Goal: Transaction & Acquisition: Complete application form

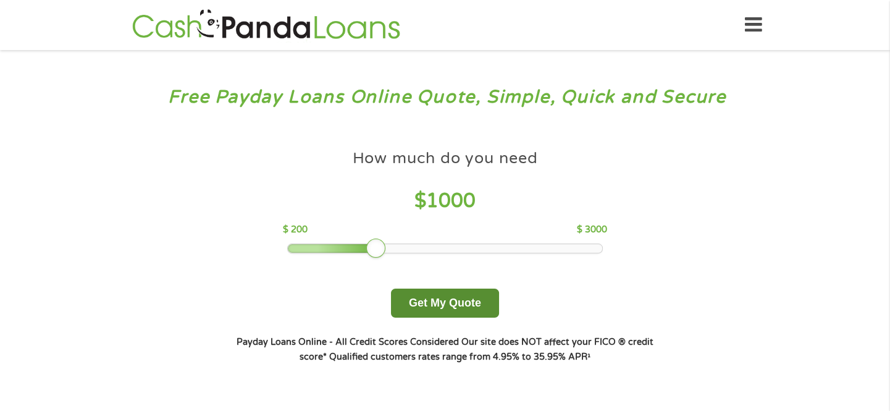
click at [456, 308] on button "Get My Quote" at bounding box center [445, 302] width 108 height 29
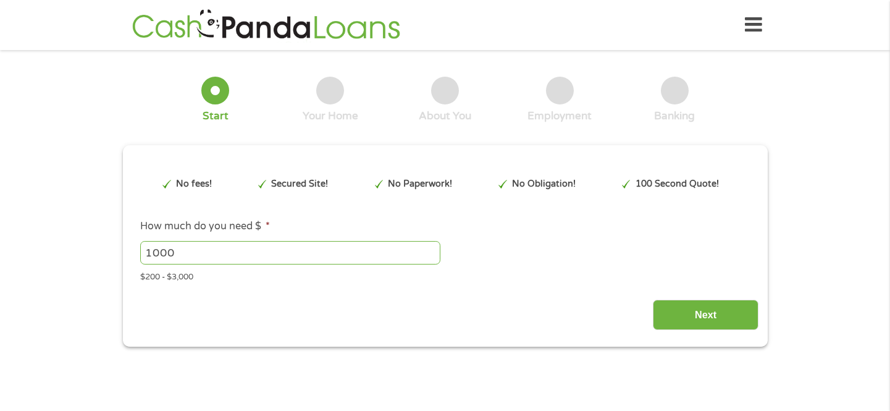
type input "EAIaIQobChMIiqTl6smFjwMV6w7vAh2Nszb2EAAYBCAAEgLxFPD_BwE"
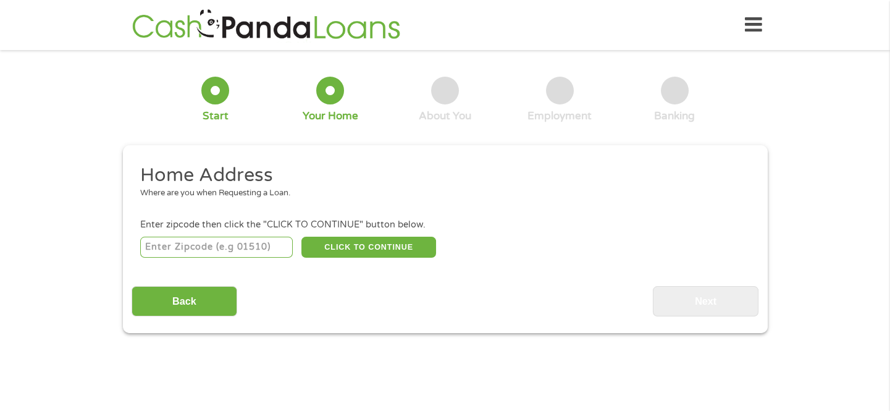
click at [154, 253] on input "number" at bounding box center [216, 247] width 153 height 21
type input "92553"
select select "California"
click at [338, 251] on button "CLICK TO CONTINUE" at bounding box center [368, 247] width 135 height 21
type input "92553"
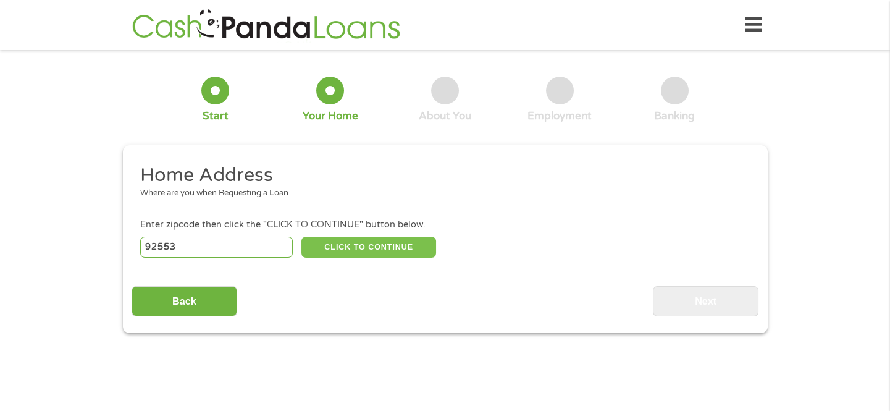
type input "Moreno Valley"
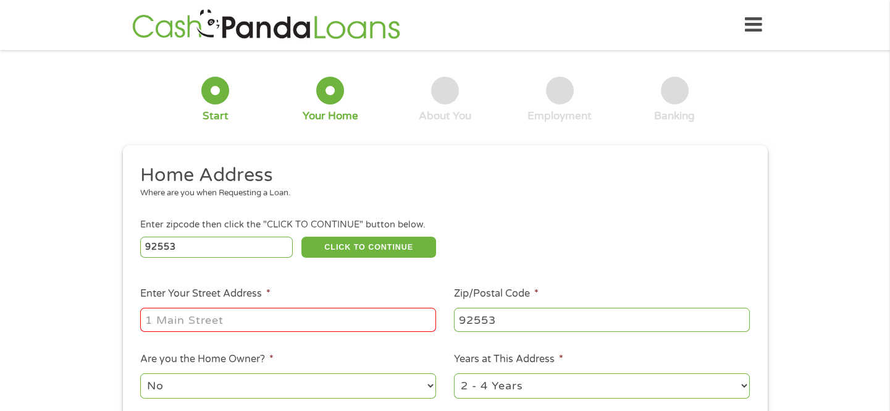
click at [258, 316] on input "Enter Your Street Address *" at bounding box center [288, 319] width 296 height 23
type input "14273 Woodpark Drive"
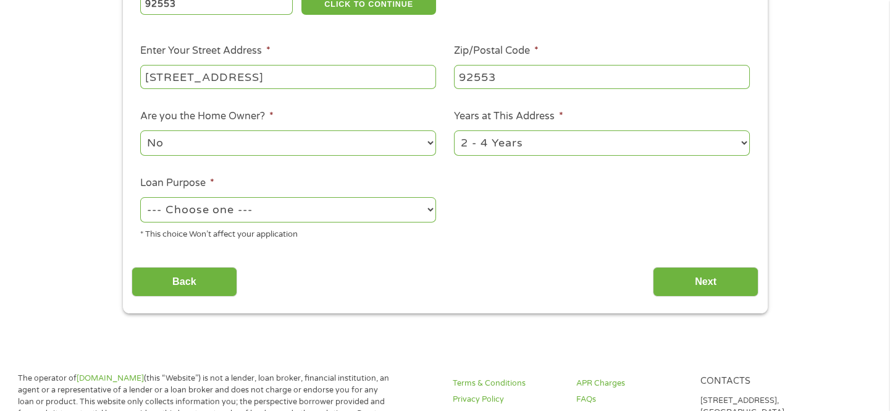
scroll to position [250, 0]
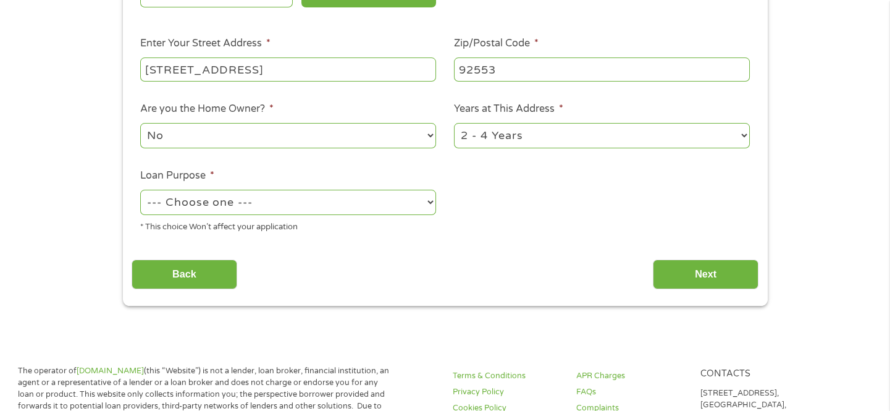
click at [431, 209] on select "--- Choose one --- Pay Bills Debt Consolidation Home Improvement Major Purchase…" at bounding box center [288, 202] width 296 height 25
select select "majorpurchase"
click at [140, 196] on select "--- Choose one --- Pay Bills Debt Consolidation Home Improvement Major Purchase…" at bounding box center [288, 202] width 296 height 25
click at [743, 141] on select "1 Year or less 1 - 2 Years 2 - 4 Years Over 4 Years" at bounding box center [602, 135] width 296 height 25
select select "24months"
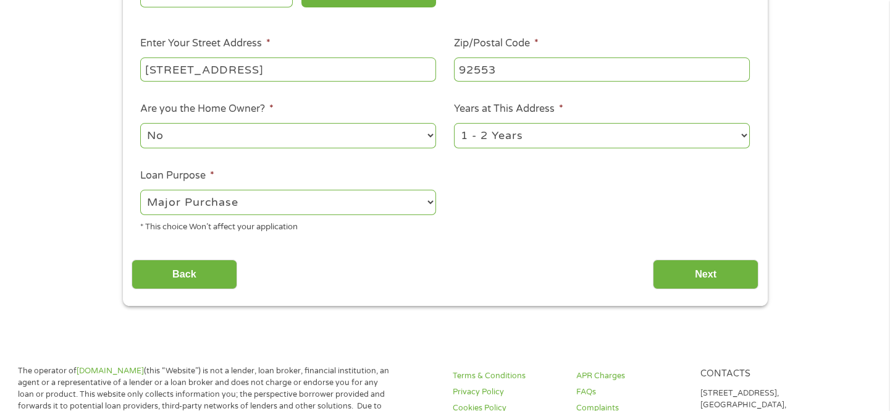
click at [454, 130] on select "1 Year or less 1 - 2 Years 2 - 4 Years Over 4 Years" at bounding box center [602, 135] width 296 height 25
click at [698, 281] on input "Next" at bounding box center [706, 274] width 106 height 30
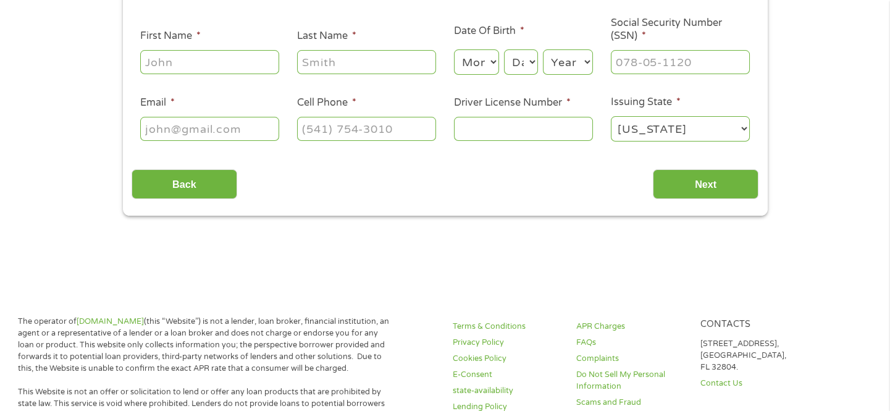
scroll to position [0, 0]
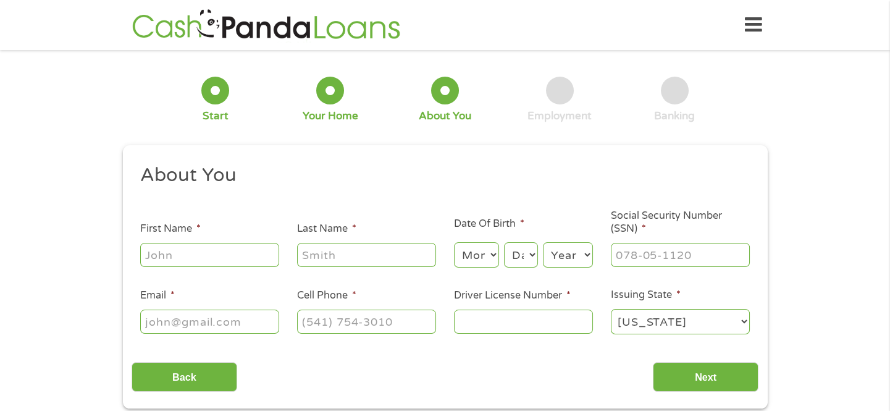
click at [151, 258] on input "First Name *" at bounding box center [209, 254] width 139 height 23
type input "Rolland"
type input "Boceta"
type input "rolland3467@gmail.com"
type input "(714) 855-8363"
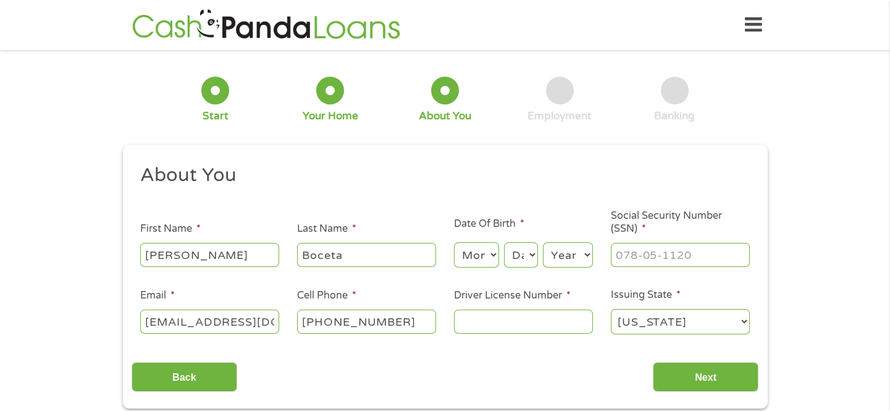
click at [491, 254] on select "Month 1 2 3 4 5 6 7 8 9 10 11 12" at bounding box center [476, 254] width 45 height 25
select select "11"
click at [454, 243] on select "Month 1 2 3 4 5 6 7 8 9 10 11 12" at bounding box center [476, 254] width 45 height 25
click at [531, 254] on select "Day 1 2 3 4 5 6 7 8 9 10 11 12 13 14 15 16 17 18 19 20 21 22 23 24 25 26 27 28 …" at bounding box center [520, 254] width 33 height 25
select select "29"
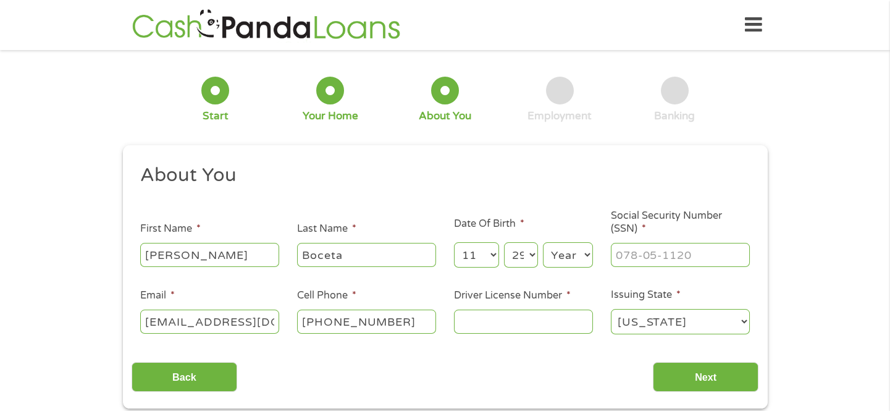
click at [504, 243] on select "Day 1 2 3 4 5 6 7 8 9 10 11 12 13 14 15 16 17 18 19 20 21 22 23 24 25 26 27 28 …" at bounding box center [520, 254] width 33 height 25
click at [584, 254] on select "Year 2007 2006 2005 2004 2003 2002 2001 2000 1999 1998 1997 1996 1995 1994 1993…" at bounding box center [568, 254] width 50 height 25
select select "1945"
click at [543, 243] on select "Year 2007 2006 2005 2004 2003 2002 2001 2000 1999 1998 1997 1996 1995 1994 1993…" at bounding box center [568, 254] width 50 height 25
click at [629, 259] on input "___-__-____" at bounding box center [680, 254] width 139 height 23
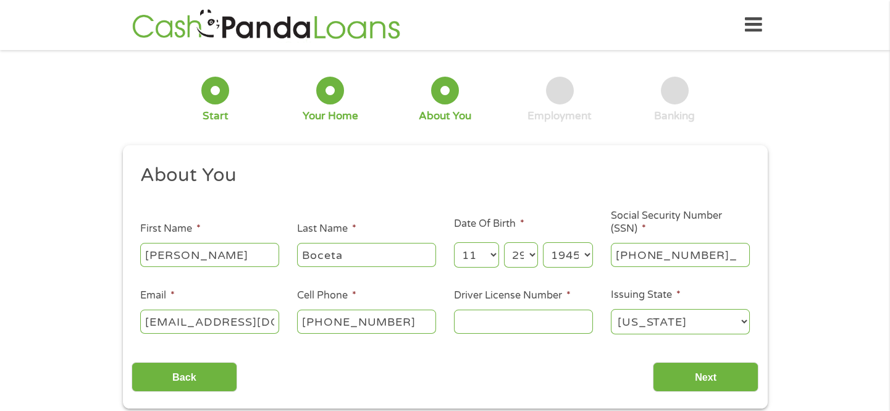
type input "565-02-6429"
click at [692, 377] on input "Next" at bounding box center [706, 377] width 106 height 30
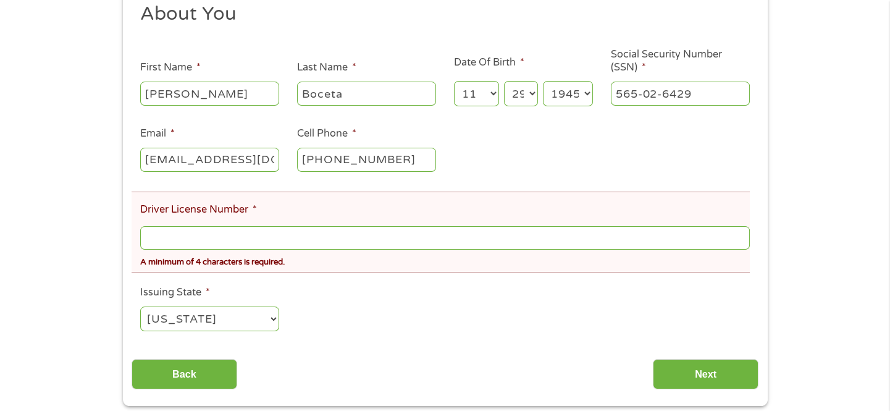
scroll to position [209, 0]
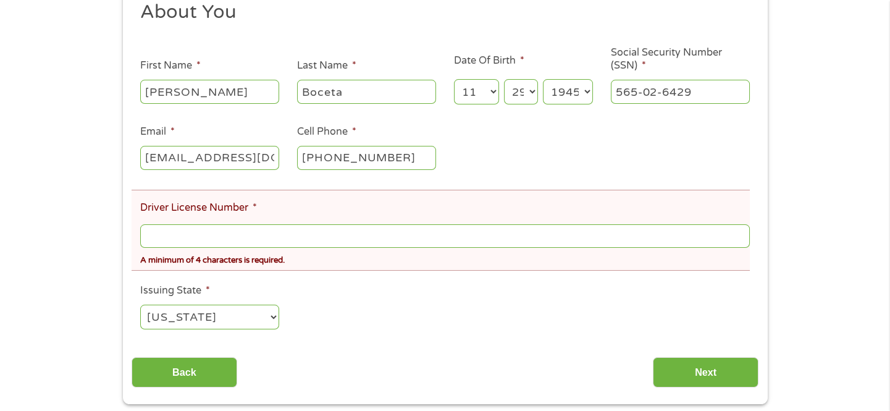
click at [167, 232] on input "Driver License Number *" at bounding box center [444, 235] width 609 height 23
type input "NO786797"
click at [707, 374] on input "Next" at bounding box center [706, 372] width 106 height 30
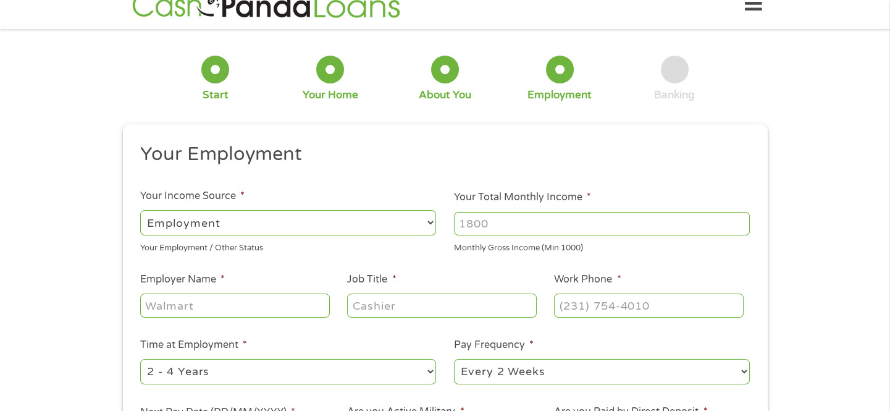
scroll to position [0, 0]
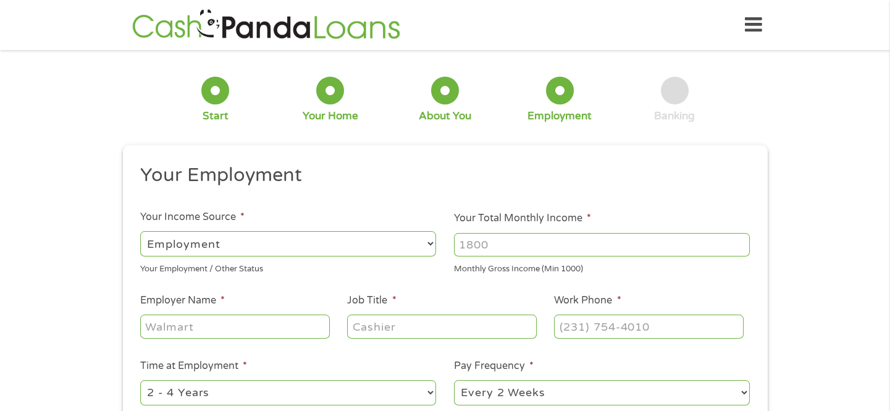
click at [432, 245] on select "--- Choose one --- Employment Self Employed Benefits" at bounding box center [288, 243] width 296 height 25
select select "benefits"
click at [140, 231] on select "--- Choose one --- Employment Self Employed Benefits" at bounding box center [288, 243] width 296 height 25
type input "Other"
type input "(714) 855-8363"
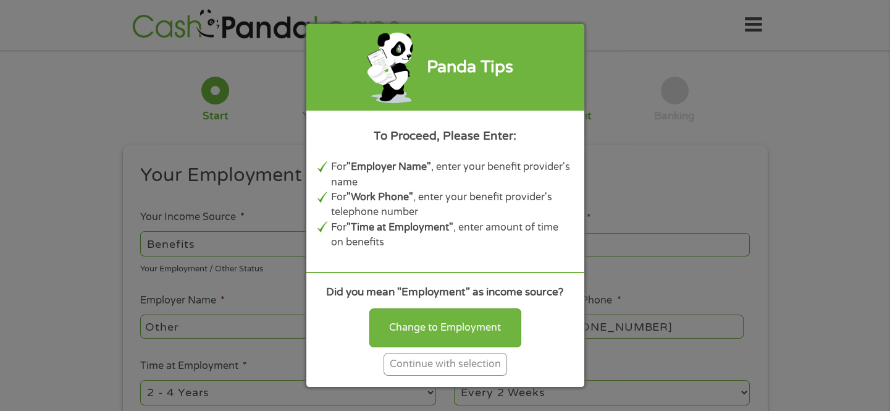
click at [664, 130] on div "Panda Tips To Proceed, Please Enter: For "Employer Name" , enter your benefit p…" at bounding box center [445, 205] width 890 height 411
click at [251, 336] on div "Panda Tips To Proceed, Please Enter: For "Employer Name" , enter your benefit p…" at bounding box center [445, 205] width 890 height 411
click at [410, 359] on div "Continue with selection" at bounding box center [446, 364] width 124 height 23
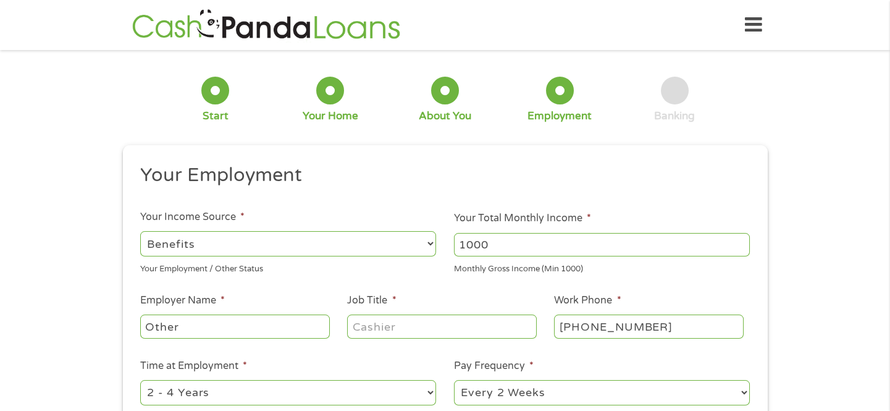
click at [741, 247] on input "1000" at bounding box center [602, 244] width 296 height 23
type input "1"
type input "5000"
click at [180, 333] on input "Other" at bounding box center [234, 325] width 189 height 23
type input "O"
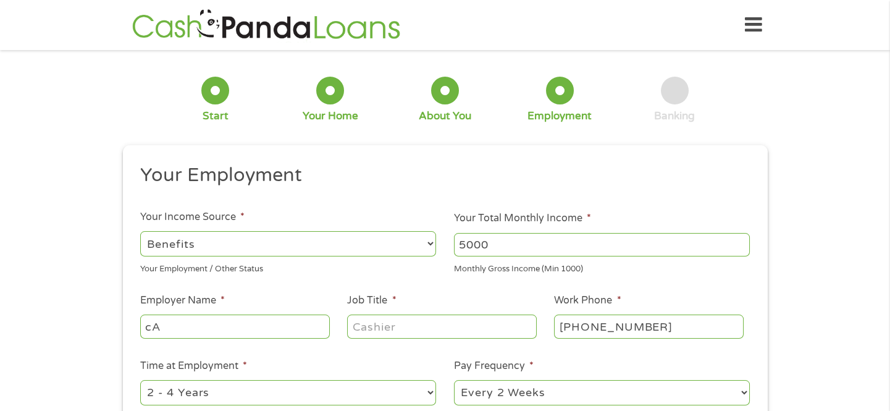
type input "c"
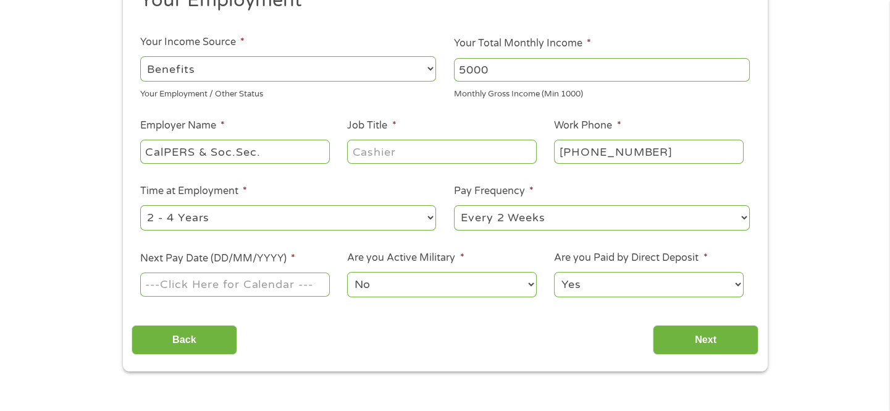
scroll to position [187, 0]
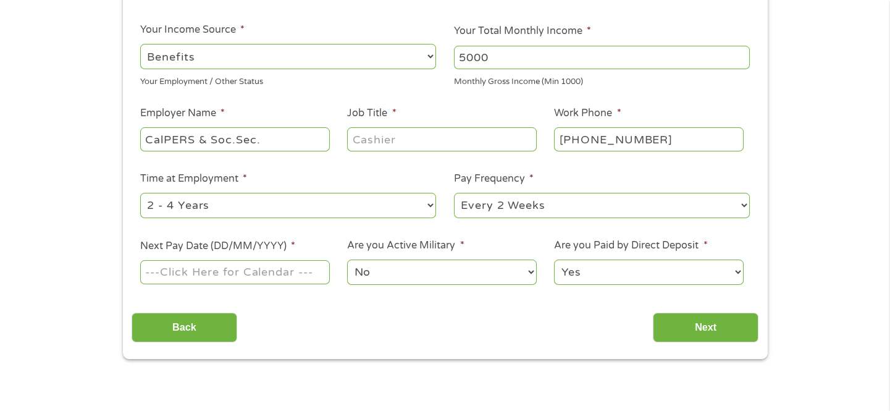
type input "CalPERS & Soc.Sec."
click at [432, 208] on select "--- Choose one --- 1 Year or less 1 - 2 Years 2 - 4 Years Over 4 Years" at bounding box center [288, 205] width 296 height 25
select select "60months"
click at [140, 195] on select "--- Choose one --- 1 Year or less 1 - 2 Years 2 - 4 Years Over 4 Years" at bounding box center [288, 205] width 296 height 25
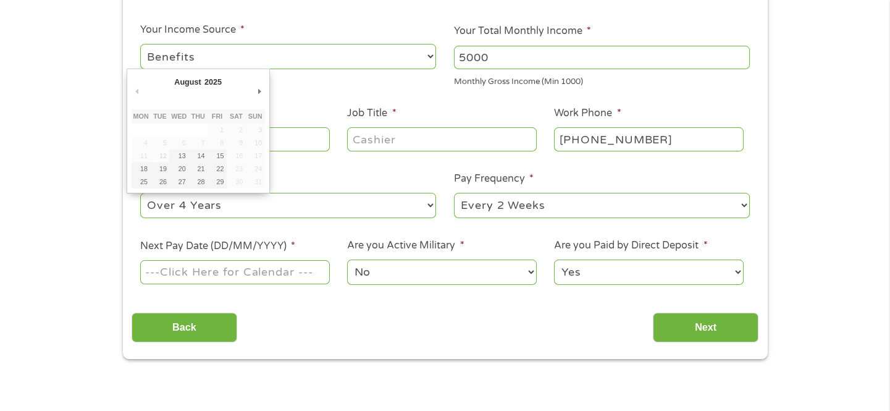
click at [180, 275] on input "Next Pay Date (DD/MM/YYYY) *" at bounding box center [234, 271] width 189 height 23
type input "01/09/2025"
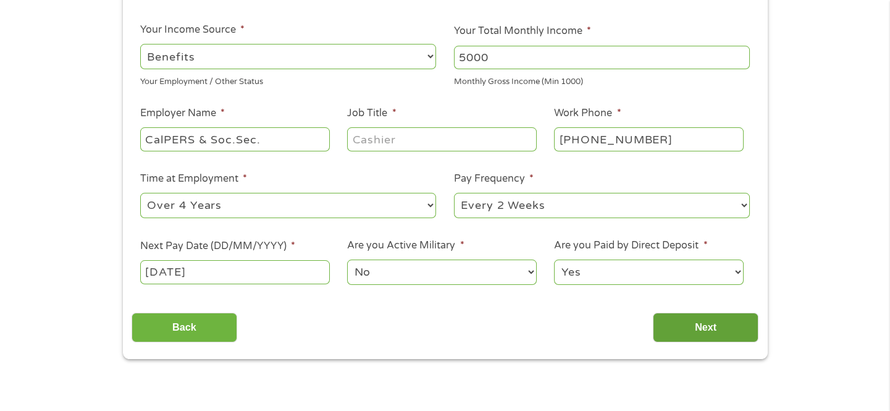
click at [681, 327] on input "Next" at bounding box center [706, 328] width 106 height 30
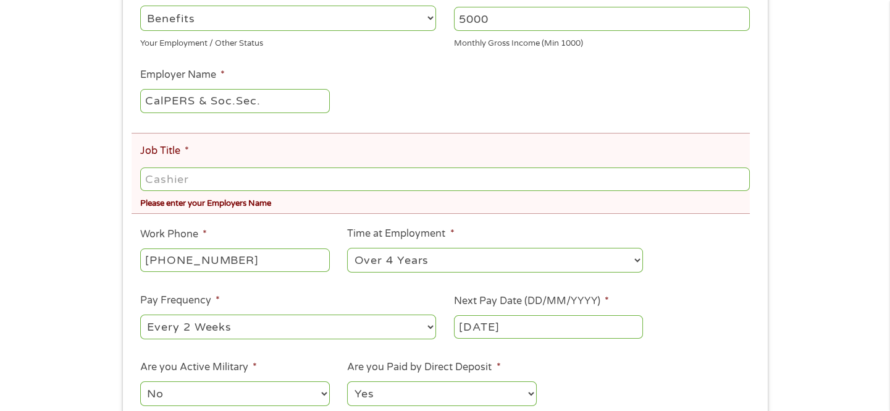
scroll to position [274, 0]
click at [194, 180] on input "Job Title *" at bounding box center [444, 177] width 609 height 23
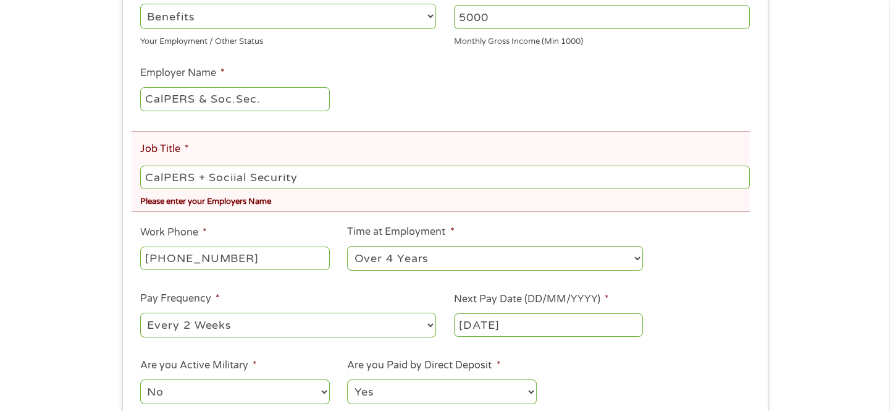
click at [235, 178] on input "CalPERS + Sociial Security" at bounding box center [444, 177] width 609 height 23
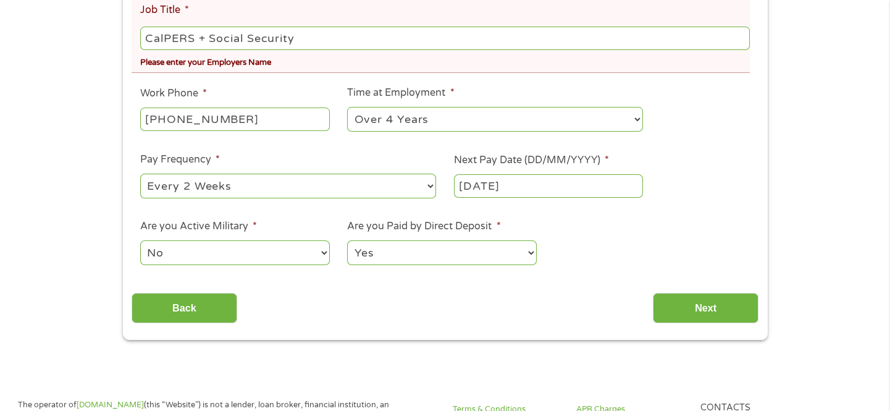
scroll to position [416, 0]
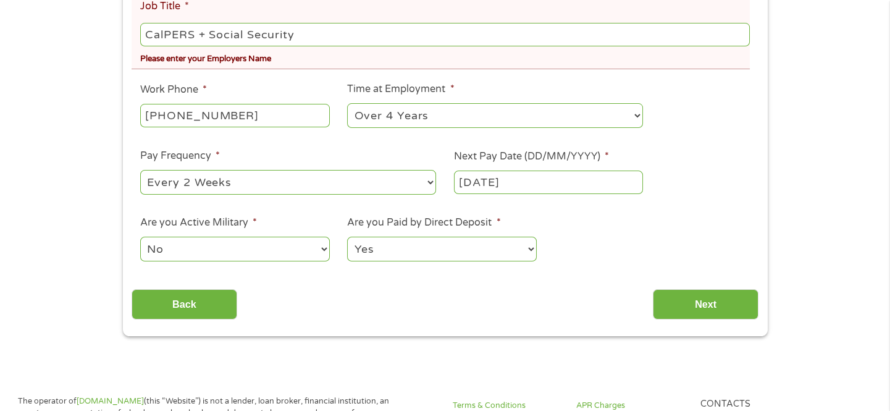
type input "CalPERS + Social Security"
click at [702, 314] on input "Next" at bounding box center [706, 304] width 106 height 30
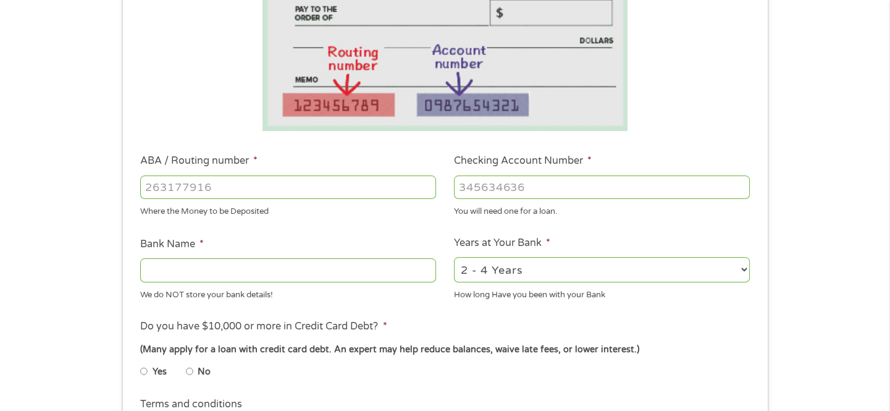
scroll to position [246, 0]
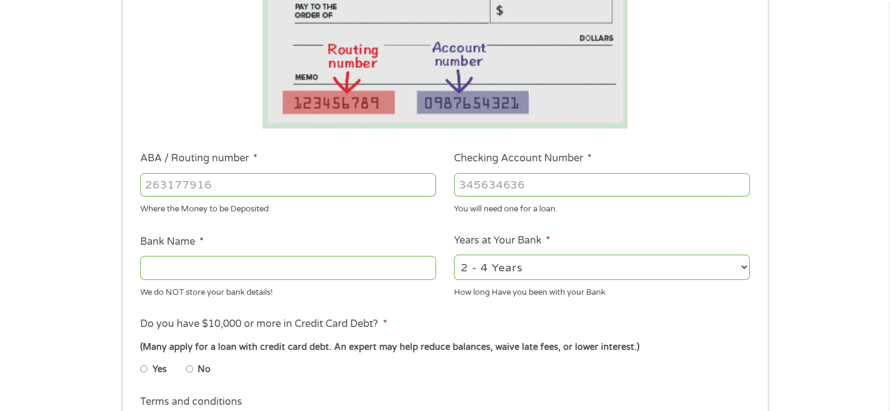
click at [216, 186] on input "ABA / Routing number *" at bounding box center [288, 184] width 296 height 23
type input "122000247"
type input "WELLS FARGO BANK NA"
type input "122000247"
click at [529, 187] on input "Checking Account Number *" at bounding box center [602, 184] width 296 height 23
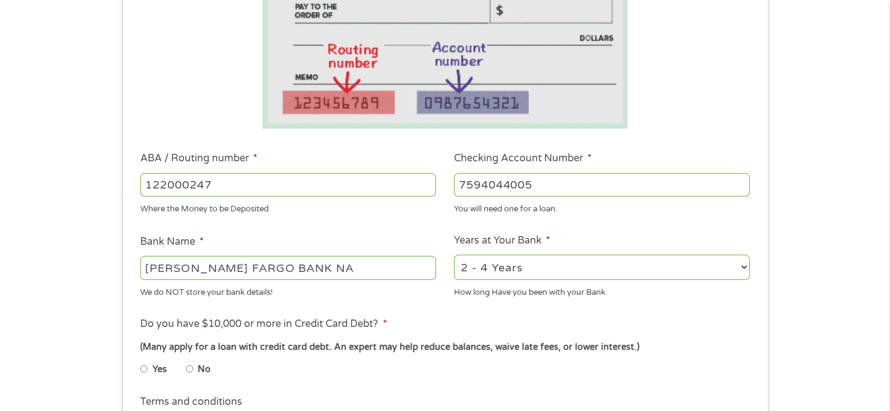
type input "7594044005"
click at [744, 273] on select "2 - 4 Years 6 - 12 Months 1 - 2 Years Over 4 Years" at bounding box center [602, 266] width 296 height 25
select select "60months"
click at [454, 259] on select "2 - 4 Years 6 - 12 Months 1 - 2 Years Over 4 Years" at bounding box center [602, 266] width 296 height 25
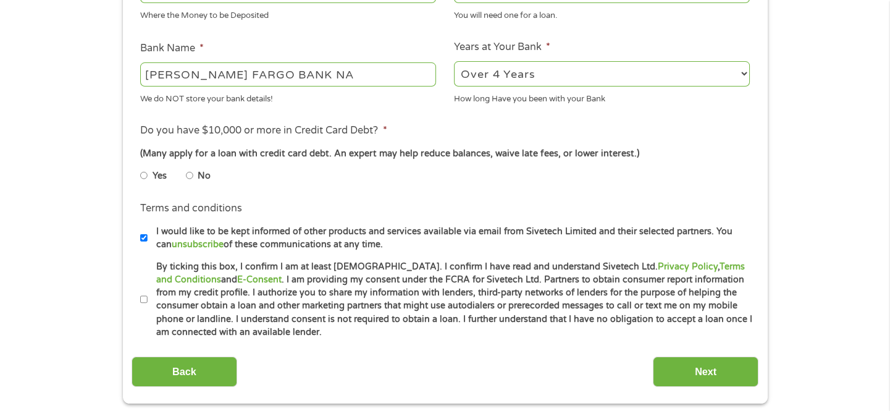
scroll to position [440, 0]
click at [190, 184] on input "No" at bounding box center [189, 174] width 7 height 20
radio input "true"
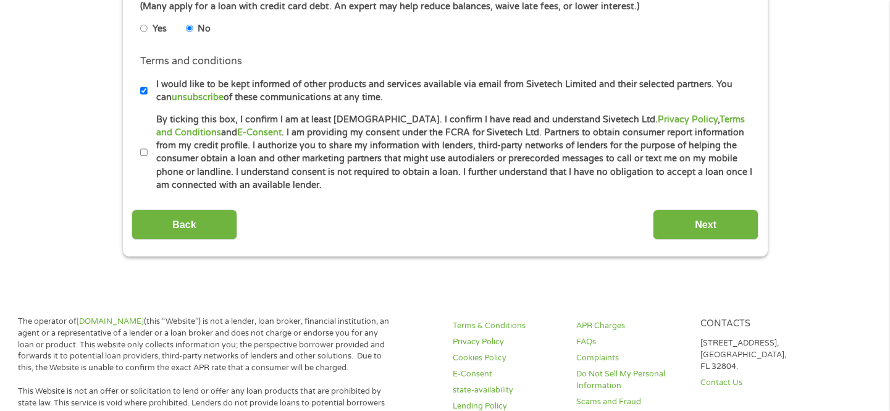
scroll to position [589, 0]
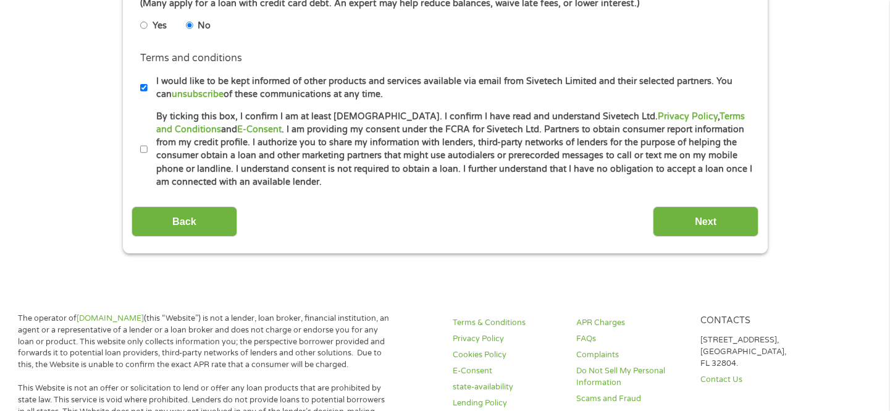
click at [143, 159] on input "By ticking this box, I confirm I am at least 18 years old. I confirm I have rea…" at bounding box center [143, 150] width 7 height 20
checkbox input "true"
click at [143, 98] on input "I would like to be kept informed of other products and services available via e…" at bounding box center [143, 88] width 7 height 20
checkbox input "false"
click at [686, 237] on input "Next" at bounding box center [706, 221] width 106 height 30
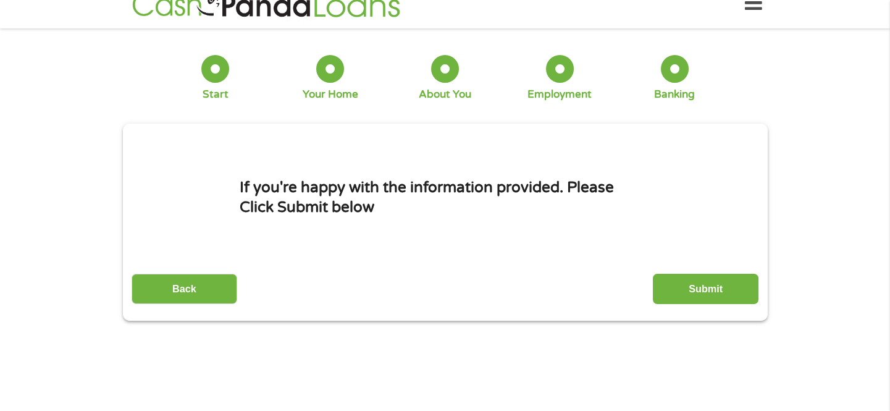
scroll to position [0, 0]
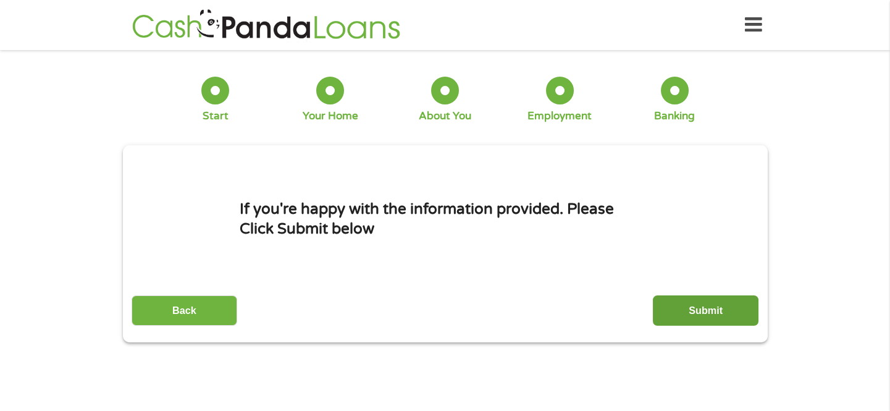
click at [715, 313] on input "Submit" at bounding box center [706, 310] width 106 height 30
